Goal: Use online tool/utility: Utilize a website feature to perform a specific function

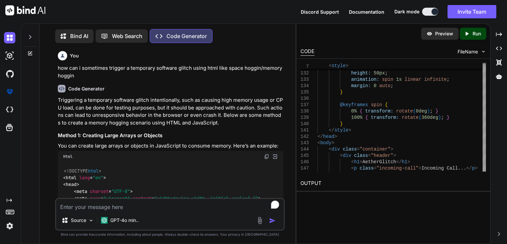
click at [83, 35] on p "Bind AI" at bounding box center [79, 36] width 18 height 8
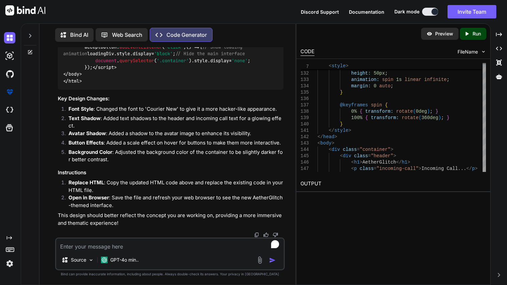
type textarea "x"
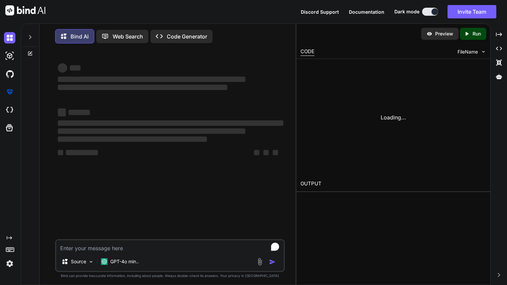
click at [144, 244] on textarea "To enrich screen reader interactions, please activate Accessibility in Grammarl…" at bounding box center [170, 246] width 228 height 12
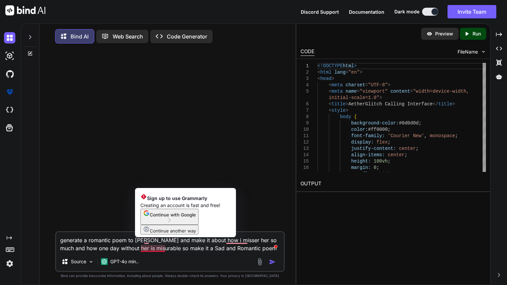
click at [153, 244] on textarea "generate a romantic poem to [PERSON_NAME] and make it about how i misser her so…" at bounding box center [170, 242] width 228 height 20
click at [163, 217] on span "Continue with Google" at bounding box center [173, 214] width 46 height 5
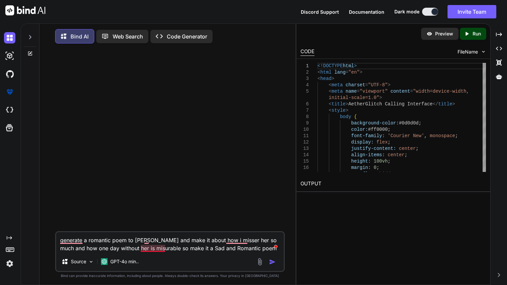
click at [154, 244] on textarea "generate a romantic poem to [PERSON_NAME] and make it about how i misser her so…" at bounding box center [170, 242] width 228 height 20
click at [239, 242] on textarea "generate a romantic poem to [PERSON_NAME] and make it about how i misser her so…" at bounding box center [170, 242] width 228 height 20
click at [228, 243] on textarea "generate a romantic poem to [PERSON_NAME] and make it about how i miss her so m…" at bounding box center [170, 242] width 228 height 20
click at [150, 244] on textarea "generate a romantic poem to [PERSON_NAME] and make it about how I miss her so m…" at bounding box center [170, 242] width 228 height 20
click at [171, 244] on textarea "generate a romantic poem to [PERSON_NAME] and make it about how I miss her so m…" at bounding box center [170, 242] width 228 height 20
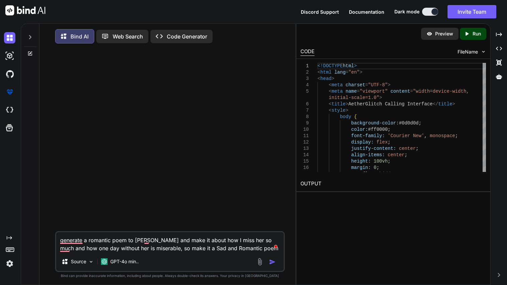
click at [65, 244] on textarea "generate a romantic poem to [PERSON_NAME] and make it about how I miss her so m…" at bounding box center [170, 242] width 228 height 20
click at [69, 242] on textarea "generate a romantic poem to [PERSON_NAME] and make it about how I miss her so m…" at bounding box center [170, 242] width 228 height 20
click at [148, 243] on textarea "Generate a romantic poem to [PERSON_NAME] and make it about how I miss her so m…" at bounding box center [170, 242] width 228 height 20
click at [156, 243] on textarea "Generate a romantic poem to [PERSON_NAME] and make it about how I miss her so m…" at bounding box center [170, 242] width 228 height 20
click at [275, 244] on icon "Open Grammarly. 0 Suggestions." at bounding box center [273, 247] width 5 height 5
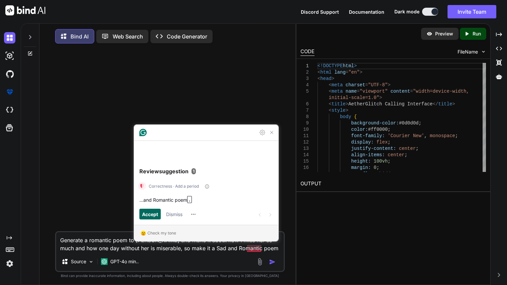
click at [156, 216] on span "Accept" at bounding box center [150, 213] width 16 height 7
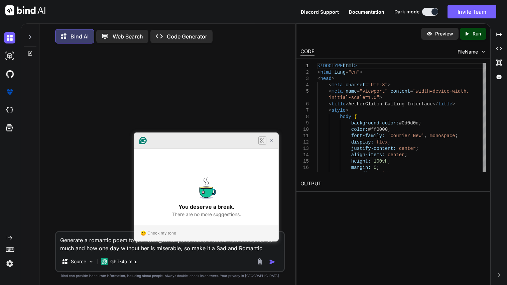
type textarea "Generate a romantic poem to [PERSON_NAME] and make it about how I miss her so m…"
click at [262, 144] on icon "Open Settings" at bounding box center [262, 140] width 8 height 8
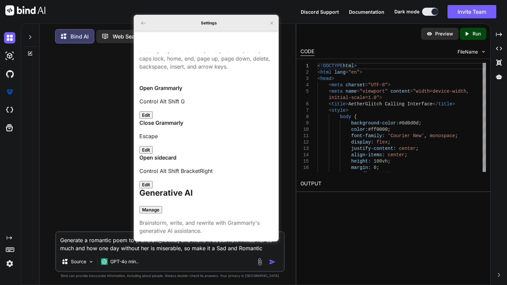
scroll to position [112, 0]
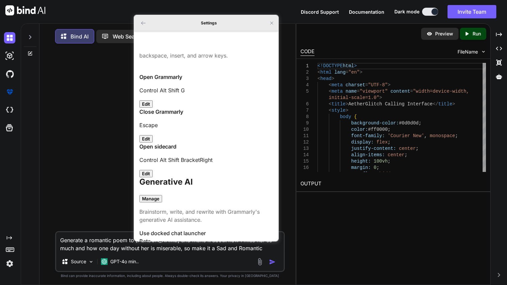
checkbox input "true"
click at [142, 25] on icon "Back to Home" at bounding box center [143, 22] width 5 height 5
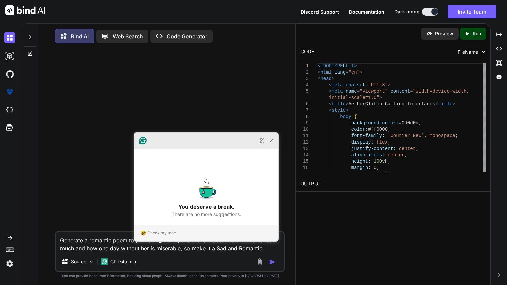
click at [183, 189] on article "You deserve a break. There are no more suggestions." at bounding box center [206, 197] width 144 height 55
click at [141, 144] on icon at bounding box center [142, 140] width 7 height 7
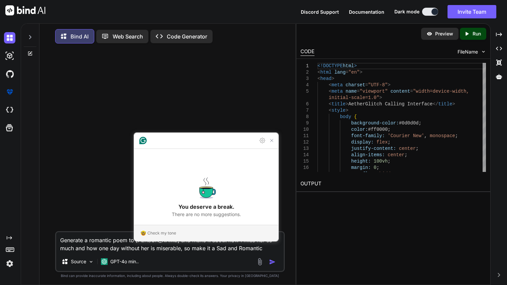
click at [244, 244] on textarea "Generate a romantic poem to [PERSON_NAME] and make it about how I miss her so m…" at bounding box center [170, 242] width 228 height 20
click at [272, 244] on textarea "Generate a romantic poem to [PERSON_NAME] and make it about how I miss her so m…" at bounding box center [170, 242] width 228 height 20
click at [274, 244] on img "button" at bounding box center [272, 261] width 7 height 7
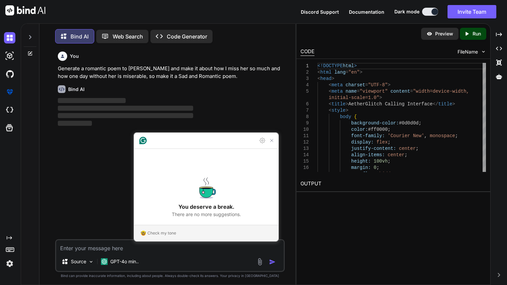
scroll to position [3, 0]
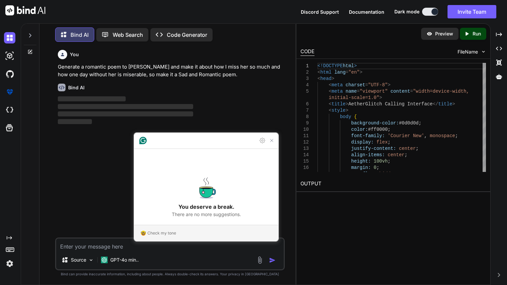
click at [226, 114] on p "‌" at bounding box center [171, 114] width 226 height 8
click at [271, 143] on icon "Close Grammarly Assistant" at bounding box center [271, 140] width 5 height 5
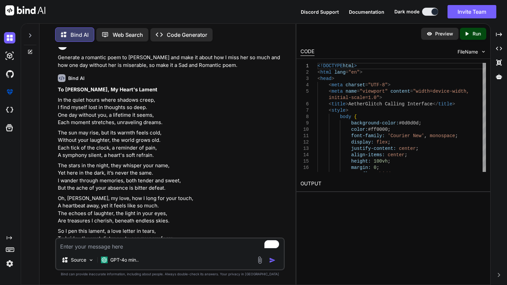
scroll to position [15, 0]
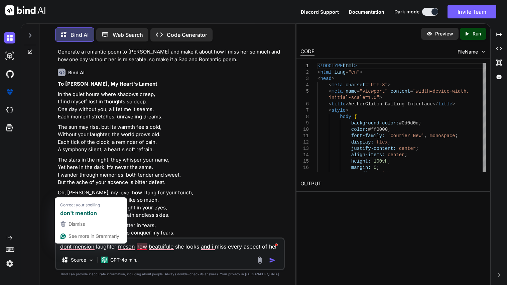
click at [154, 244] on textarea "dont mension laughter meson how beatuifule she looks and i miss every aspect of…" at bounding box center [170, 244] width 228 height 12
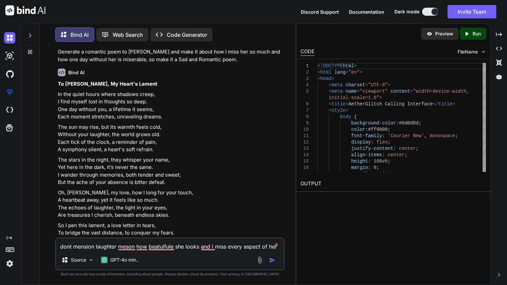
click at [157, 244] on textarea "dont mension laughter meson how beatuifule she looks and i miss every aspect of…" at bounding box center [170, 244] width 228 height 12
click at [140, 244] on textarea "dont mension laughter meson how beautiful she looks and i miss every aspect of …" at bounding box center [170, 244] width 228 height 12
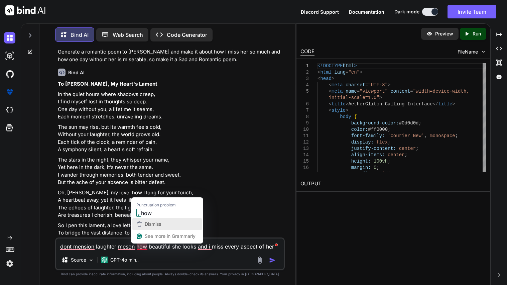
click at [145, 186] on p "The stars in the night, they whisper your name, Yet here in the dark, it’s neve…" at bounding box center [171, 171] width 226 height 30
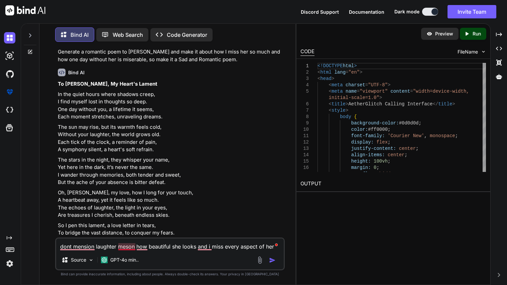
click at [126, 244] on textarea "dont mension laughter meson how beautiful she looks and i miss every aspect of …" at bounding box center [170, 244] width 228 height 12
click at [145, 244] on textarea "dont mension laughter, meson how beautiful she looks and i miss every aspect of…" at bounding box center [170, 244] width 228 height 12
click at [143, 186] on p "The stars in the night, they whisper your name, Yet here in the dark, it’s neve…" at bounding box center [171, 171] width 226 height 30
click at [129, 244] on textarea "dont mension laughter, meson how beautiful she looks and i miss every aspect of…" at bounding box center [170, 244] width 228 height 12
click at [83, 244] on textarea "dont mension laughter, mention how beautiful she looks and i miss every aspect …" at bounding box center [170, 244] width 228 height 12
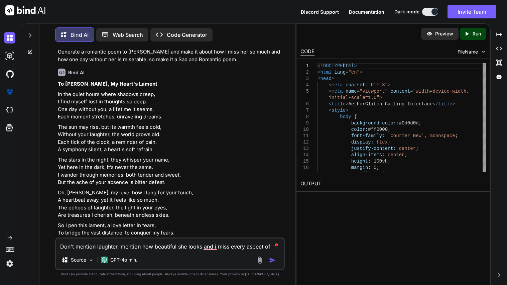
click at [210, 244] on textarea "Don't mention laughter, mention how beautiful she looks and i miss every aspect…" at bounding box center [170, 244] width 228 height 12
click at [212, 244] on textarea "Don't mention laughter, mention how beautiful she looks and i miss every aspect…" at bounding box center [170, 244] width 228 height 12
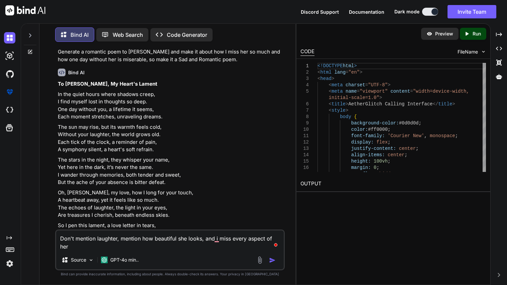
click at [215, 239] on textarea "Don't mention laughter, mention how beautiful she looks, and i miss every aspec…" at bounding box center [170, 240] width 228 height 20
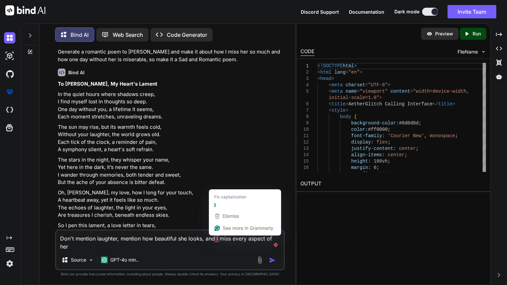
click at [216, 238] on textarea "Don't mention laughter, mention how beautiful she looks, and i miss every aspec…" at bounding box center [170, 240] width 228 height 20
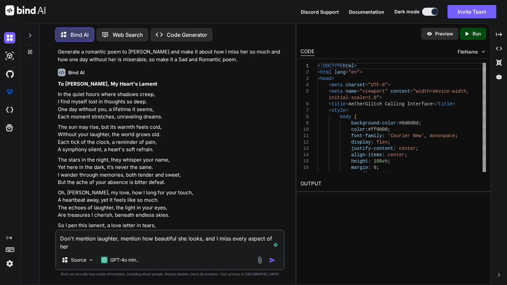
type textarea "Don't mention laughter, mention how beautiful she looks, and I miss every aspec…"
click at [270, 244] on img "button" at bounding box center [272, 260] width 7 height 7
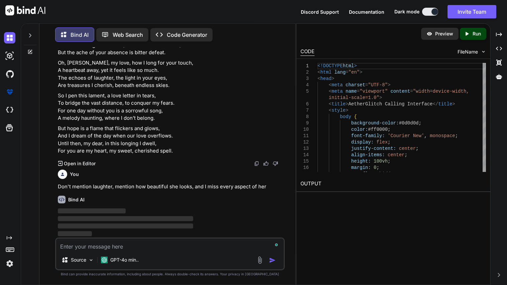
scroll to position [279, 0]
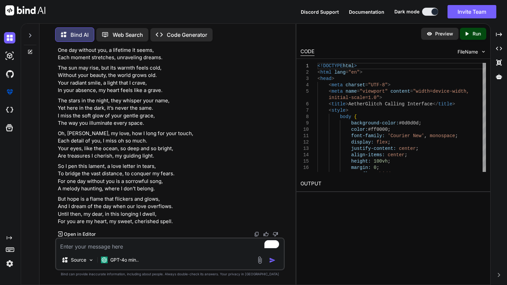
scroll to position [600, 0]
click at [98, 251] on div "Source GPT-4o min.." at bounding box center [170, 253] width 230 height 33
click at [98, 250] on textarea "To enrich screen reader interactions, please activate Accessibility in Grammarl…" at bounding box center [170, 244] width 228 height 12
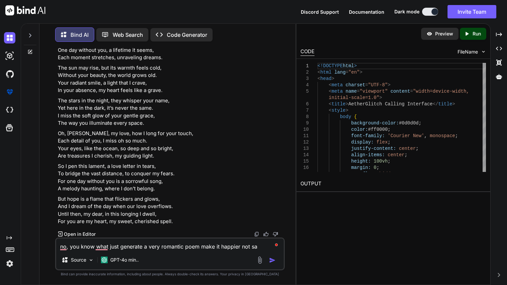
type textarea "no, you know what just generate a very romantic poem make it happier not sad"
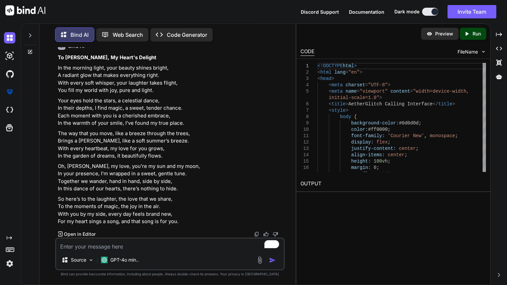
scroll to position [753, 0]
click at [102, 246] on textarea "To enrich screen reader interactions, please activate Accessibility in Grammarl…" at bounding box center [170, 244] width 228 height 12
type textarea "dont mention laughter fo the passage of time"
type textarea "dont say with you by my side ive already used that before"
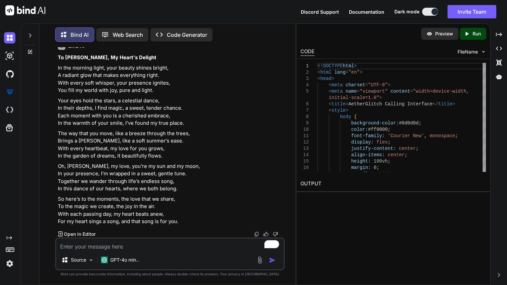
scroll to position [1460, 0]
type textarea "dont mention wispers or morning or even any time"
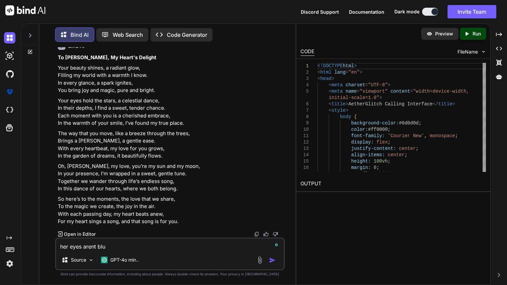
type textarea "her eyes arent blue"
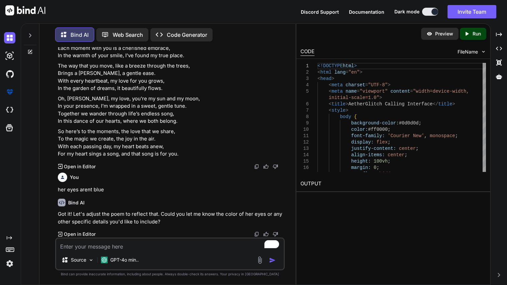
scroll to position [2014, 0]
click at [123, 244] on textarea "To enrich screen reader interactions, please activate Accessibility in Grammarl…" at bounding box center [170, 244] width 228 height 12
type textarea "please regenerate the poem"
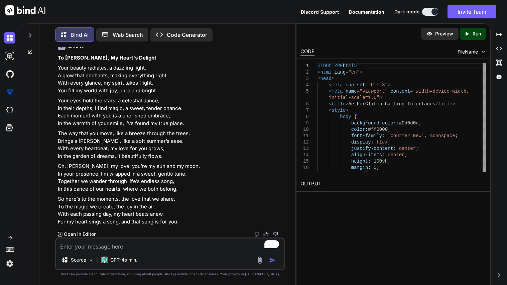
scroll to position [2100, 0]
drag, startPoint x: 181, startPoint y: 223, endPoint x: 58, endPoint y: 207, distance: 123.4
click at [58, 207] on div "To Lyla J. Benson, My Heart's Delight Your beauty radiates, a dazzling light, A…" at bounding box center [171, 139] width 226 height 171
copy div "Your beauty radiates, a dazzling light, A glow that enchants, making everything…"
click at [156, 40] on div "Bind AI Web Search Created with Pixso. Code Generator" at bounding box center [162, 34] width 214 height 14
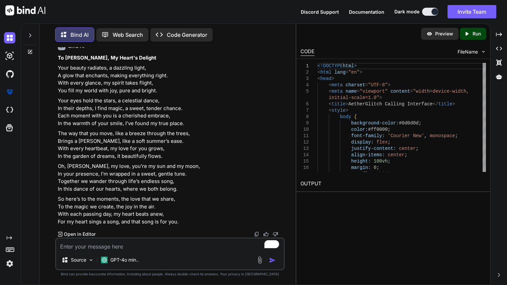
click at [178, 35] on p "Code Generator" at bounding box center [187, 35] width 40 height 8
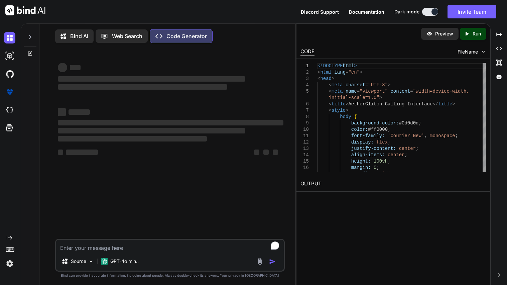
click at [153, 247] on textarea "To enrich screen reader interactions, please activate Accessibility in Grammarl…" at bounding box center [170, 246] width 228 height 12
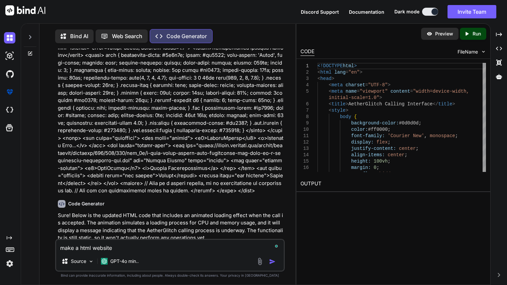
scroll to position [4119, 0]
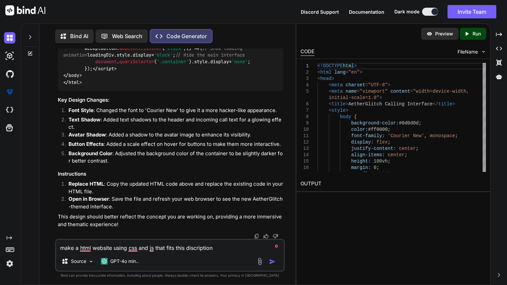
type textarea "make a html website using css and js that fits this discription AetherGlitch: C…"
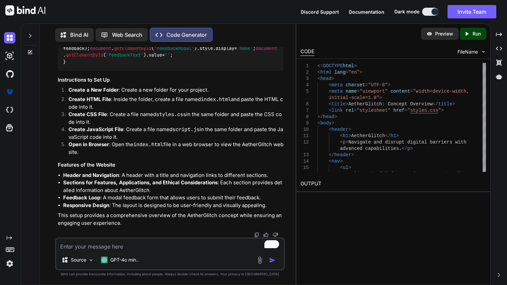
scroll to position [6227, 0]
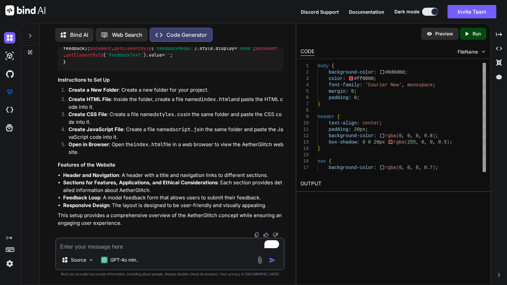
click at [114, 249] on textarea "To enrich screen reader interactions, please activate Accessibility in Grammarl…" at bounding box center [170, 244] width 228 height 12
type textarea "i just want a working client for this"
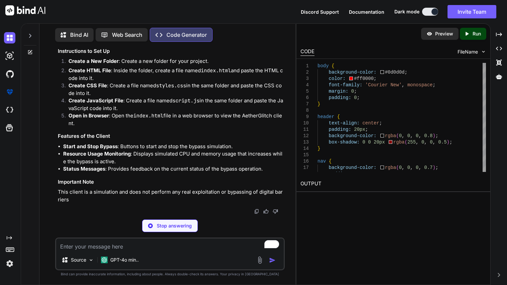
scroll to position [7943, 0]
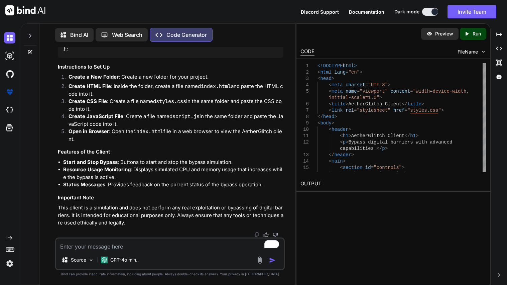
scroll to position [8197, 0]
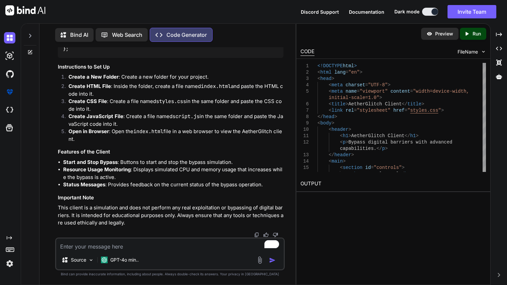
click at [144, 250] on textarea "To enrich screen reader interactions, please activate Accessibility in Grammarl…" at bounding box center [170, 244] width 228 height 12
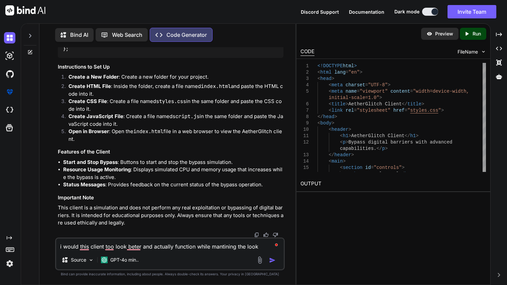
paste textarea "<!DOCTYPE html> <html lang="en"> <head> <meta charset="UTF-8"> <meta name="view…"
type textarea "i would this client too look beter and actually function while mantining the lo…"
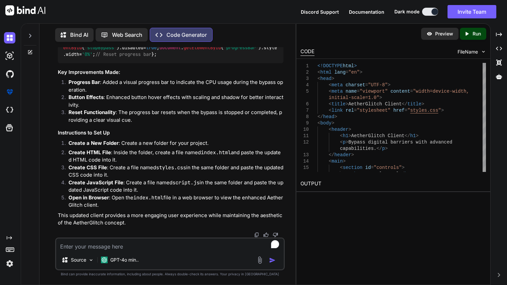
scroll to position [9401, 0]
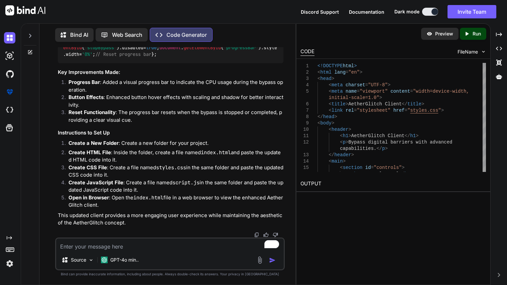
click at [156, 247] on textarea "To enrich screen reader interactions, please activate Accessibility in Grammarl…" at bounding box center [170, 244] width 228 height 12
type textarea "this isent working"
